Goal: Use online tool/utility: Utilize a website feature to perform a specific function

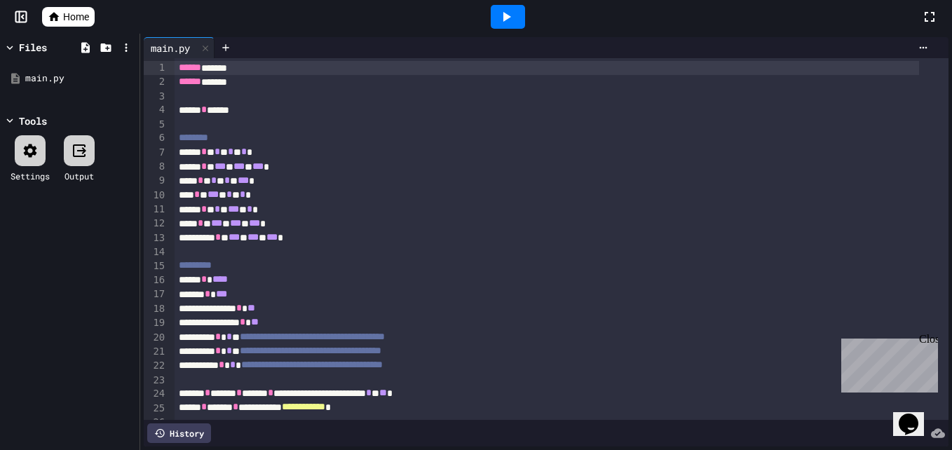
click at [76, 14] on span "Home" at bounding box center [76, 17] width 26 height 14
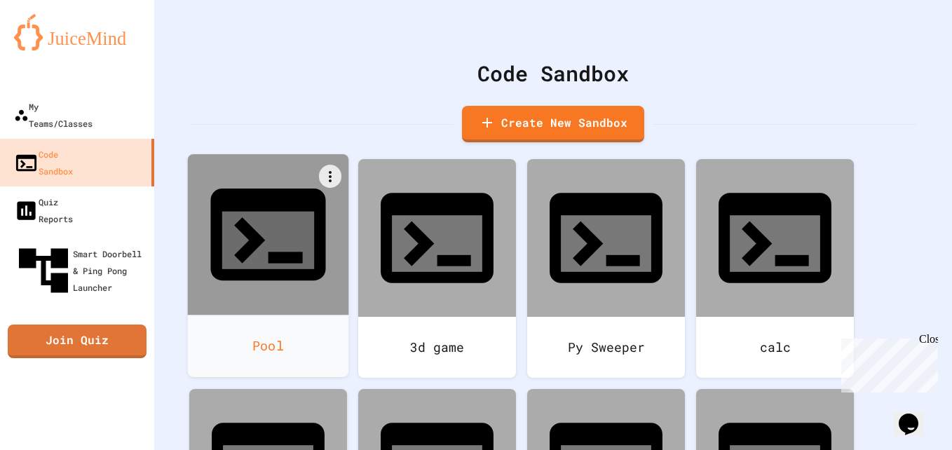
click at [272, 315] on div "Pool" at bounding box center [268, 346] width 161 height 62
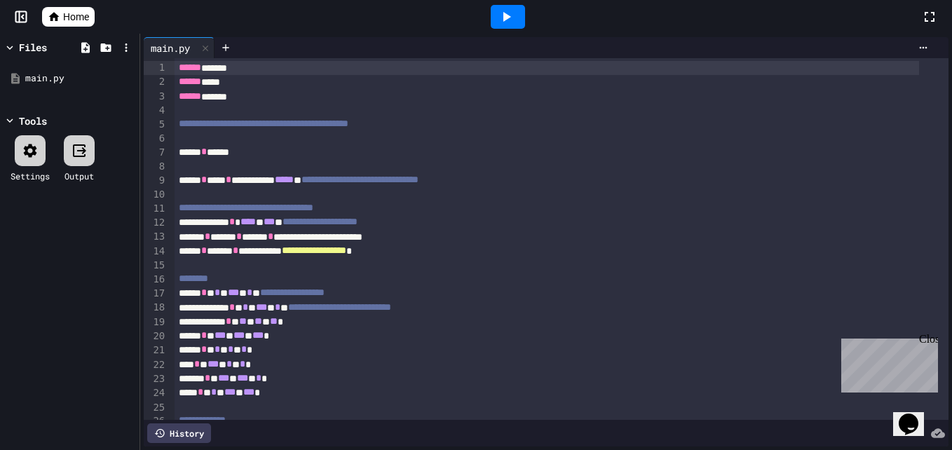
click at [501, 21] on icon at bounding box center [506, 16] width 17 height 17
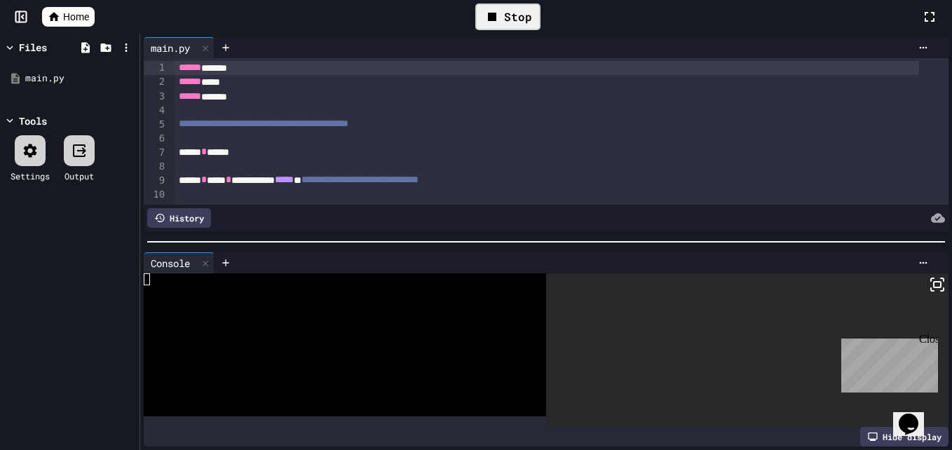
click at [928, 341] on div "Close" at bounding box center [928, 342] width 18 height 18
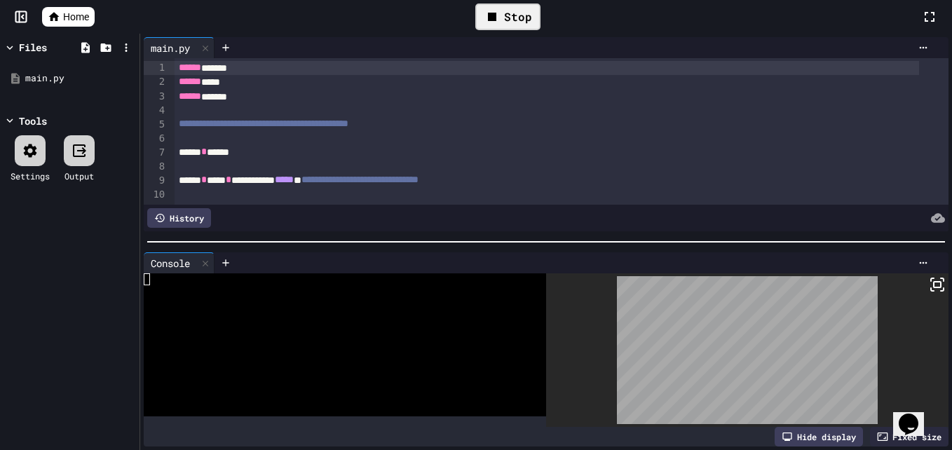
click at [929, 281] on icon at bounding box center [937, 284] width 17 height 17
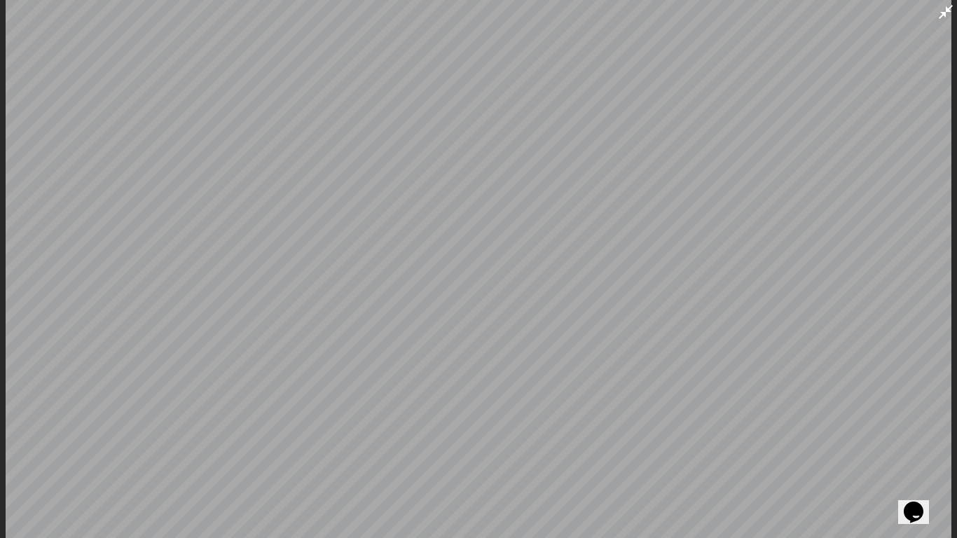
click at [951, 138] on div at bounding box center [478, 269] width 957 height 538
click at [951, 150] on div at bounding box center [478, 269] width 957 height 538
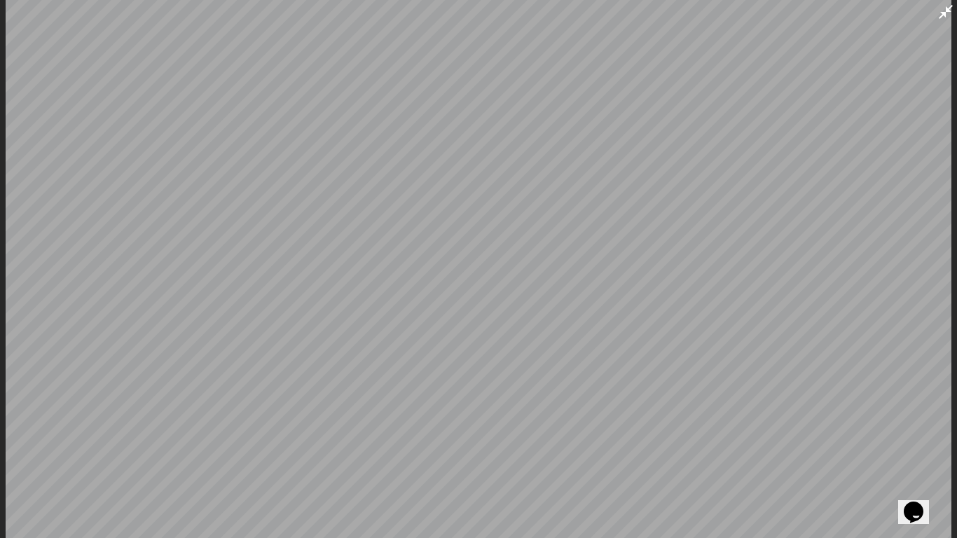
click at [951, 150] on div at bounding box center [478, 269] width 957 height 538
click at [4, 343] on div at bounding box center [478, 269] width 957 height 538
click at [5, 334] on div at bounding box center [478, 269] width 957 height 538
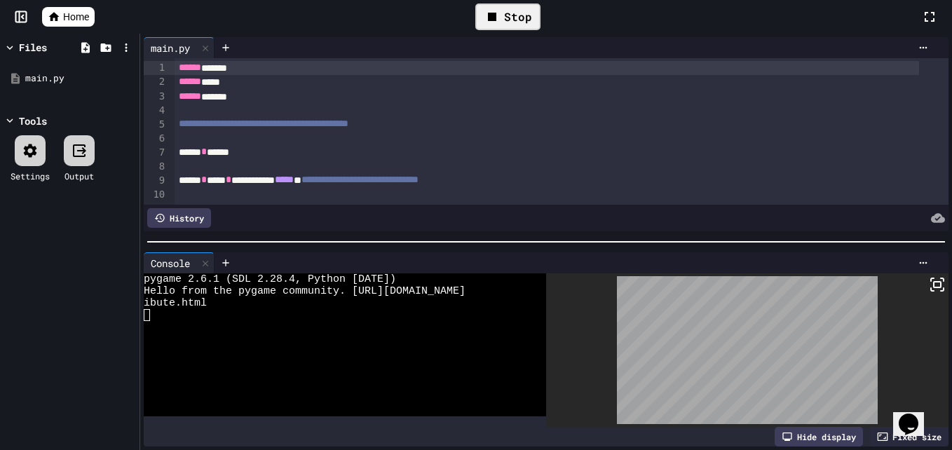
click at [493, 25] on div "Stop" at bounding box center [507, 17] width 65 height 27
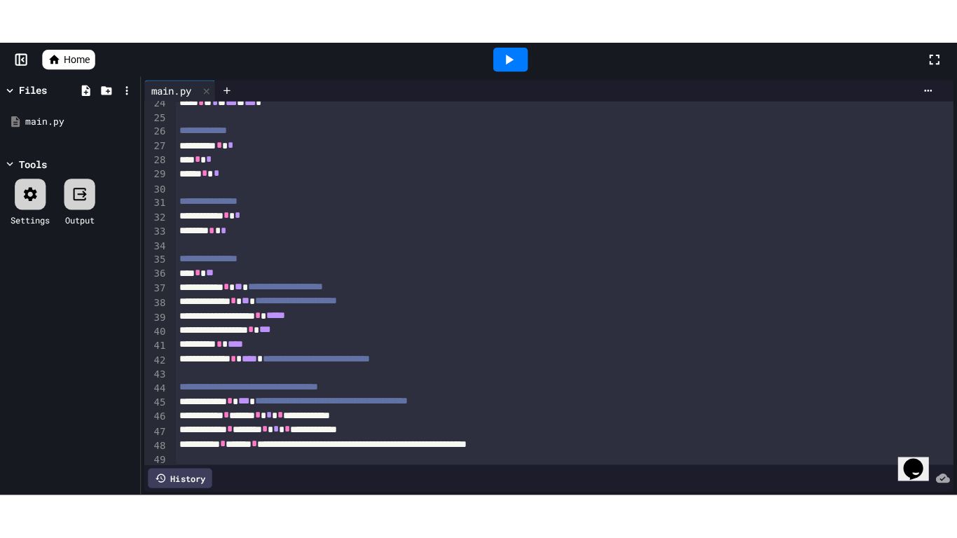
scroll to position [335, 0]
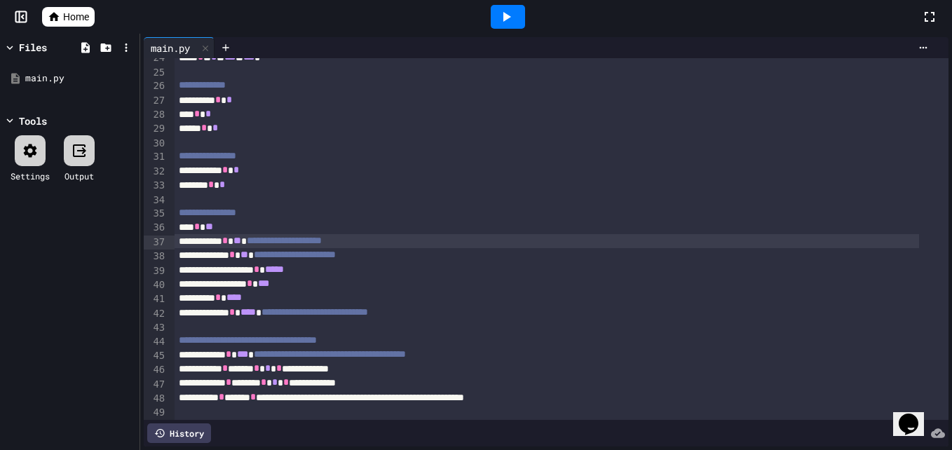
click at [241, 243] on span "**" at bounding box center [237, 240] width 8 height 10
click at [273, 258] on div "**********" at bounding box center [546, 255] width 744 height 14
click at [514, 20] on icon at bounding box center [506, 16] width 17 height 17
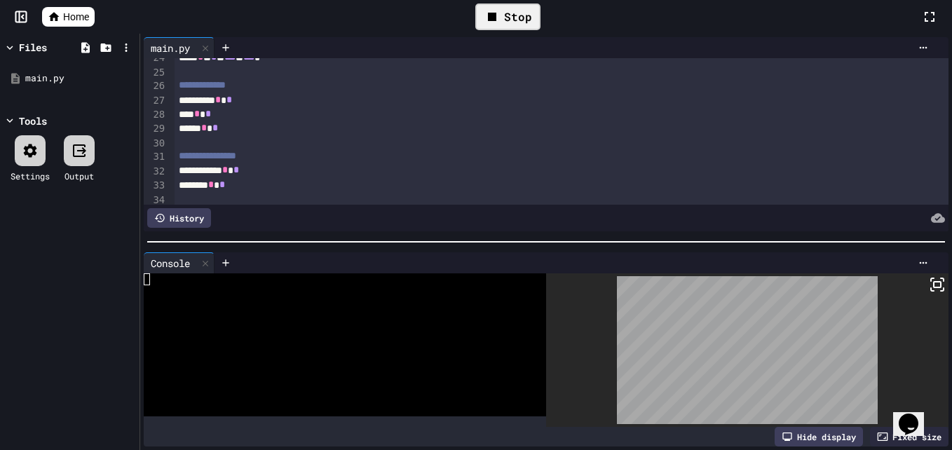
click at [929, 280] on icon at bounding box center [937, 284] width 17 height 17
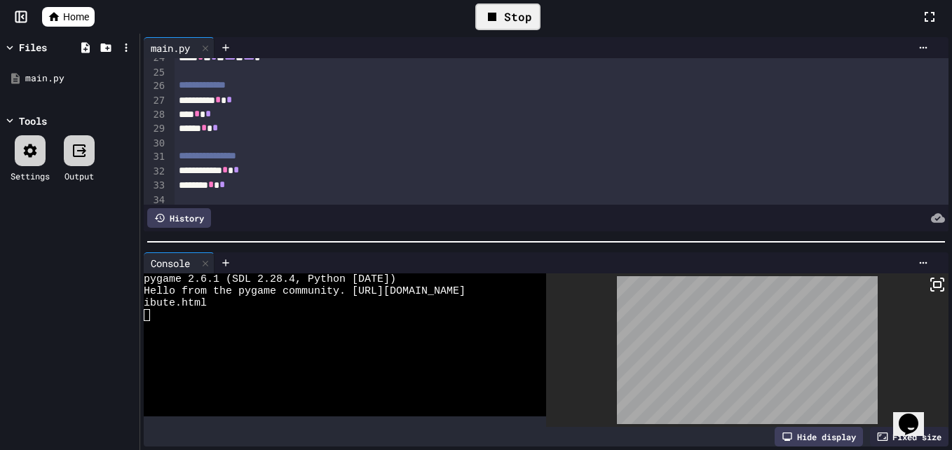
click at [479, 16] on div "Stop" at bounding box center [507, 17] width 65 height 27
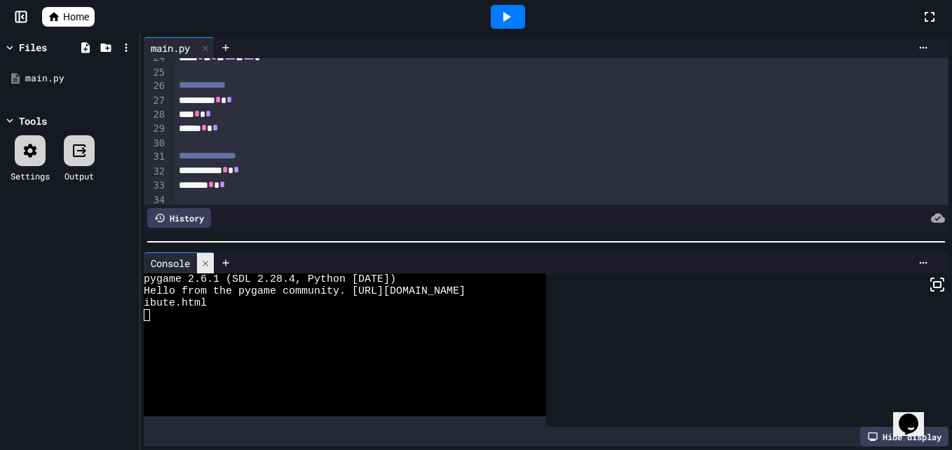
click at [208, 263] on div at bounding box center [205, 263] width 17 height 20
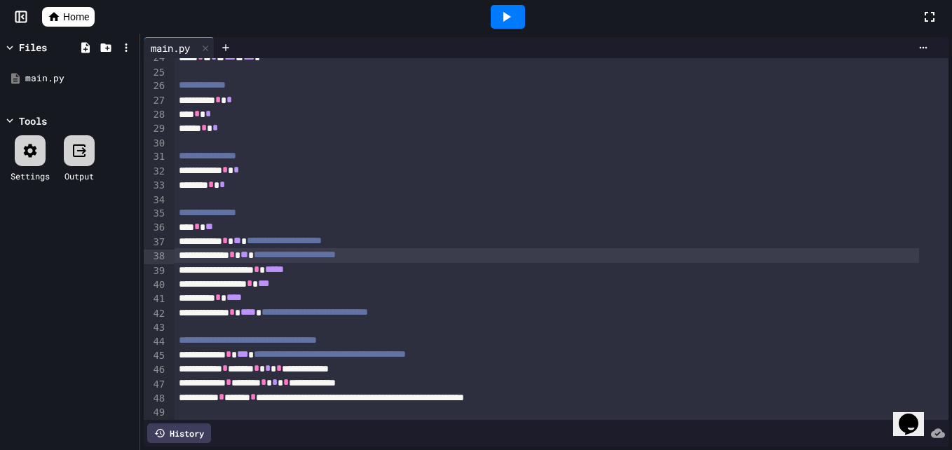
click at [263, 245] on div "**********" at bounding box center [546, 241] width 744 height 14
click at [507, 9] on icon at bounding box center [506, 16] width 17 height 17
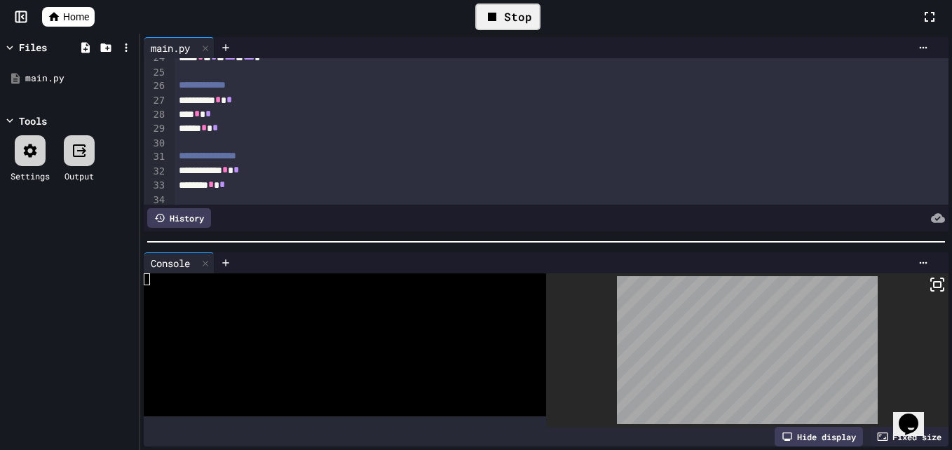
click at [933, 282] on rect at bounding box center [936, 285] width 7 height 6
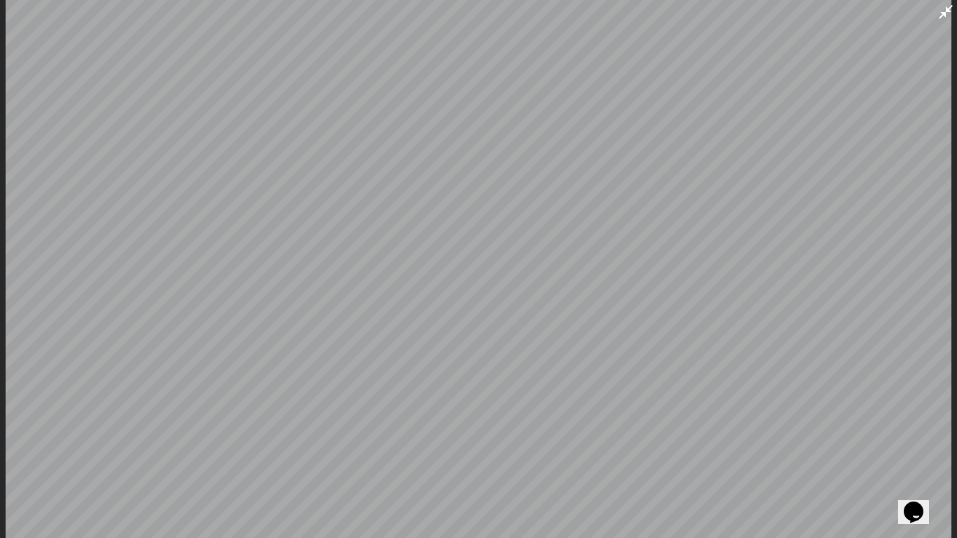
click at [0, 263] on div at bounding box center [478, 269] width 957 height 538
click at [951, 119] on div at bounding box center [478, 269] width 957 height 538
click at [943, 115] on div at bounding box center [478, 269] width 957 height 538
